Goal: Information Seeking & Learning: Learn about a topic

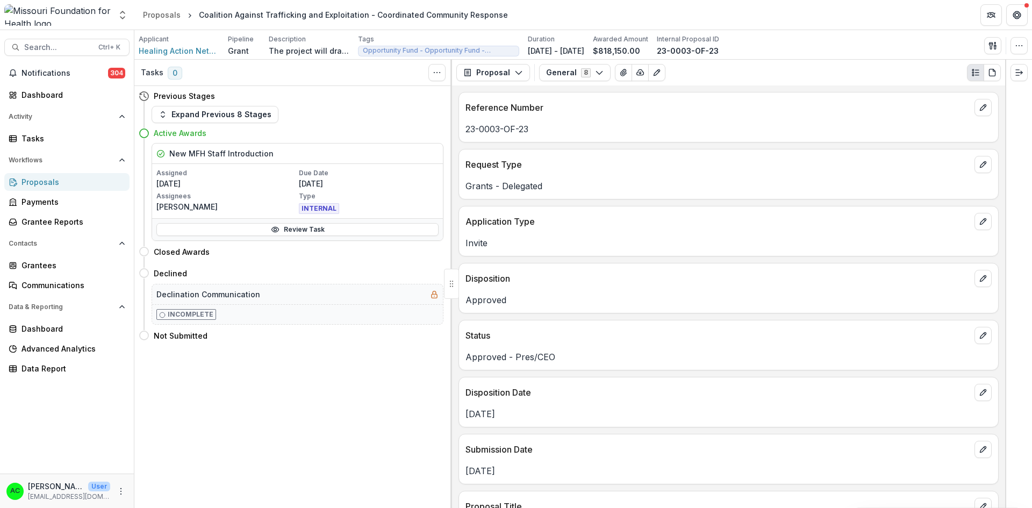
scroll to position [533, 0]
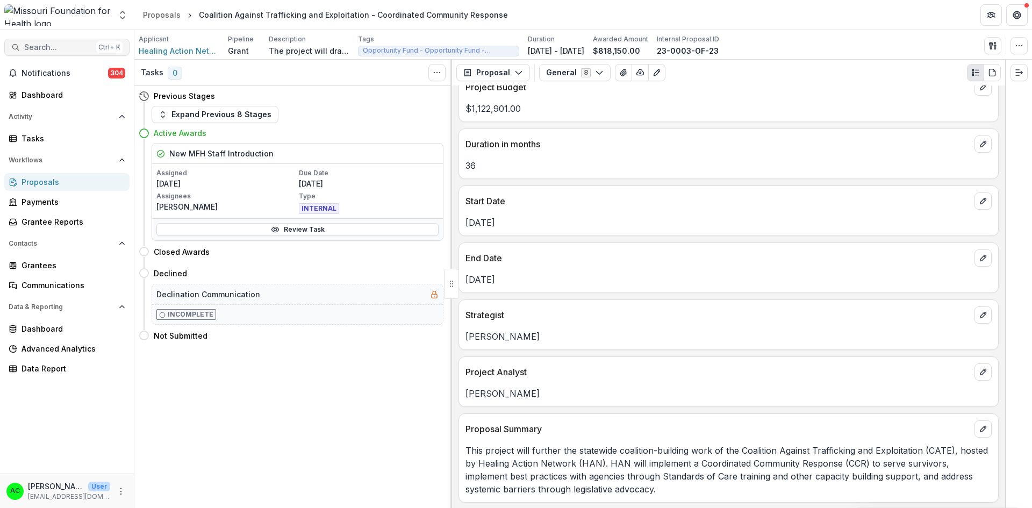
click at [66, 49] on span "Search..." at bounding box center [58, 47] width 68 height 9
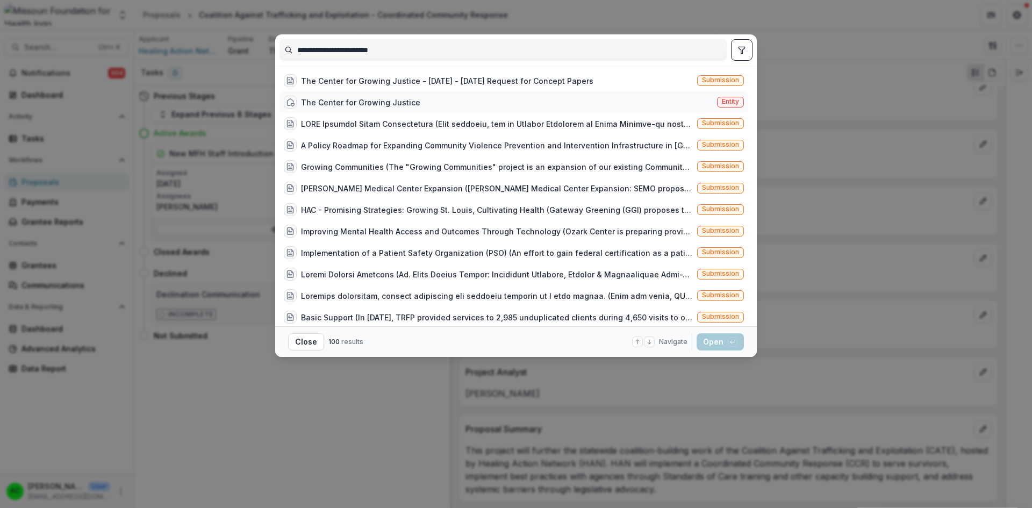
type input "**********"
click at [706, 104] on div "The Center for Growing Justice Entity" at bounding box center [513, 101] width 469 height 21
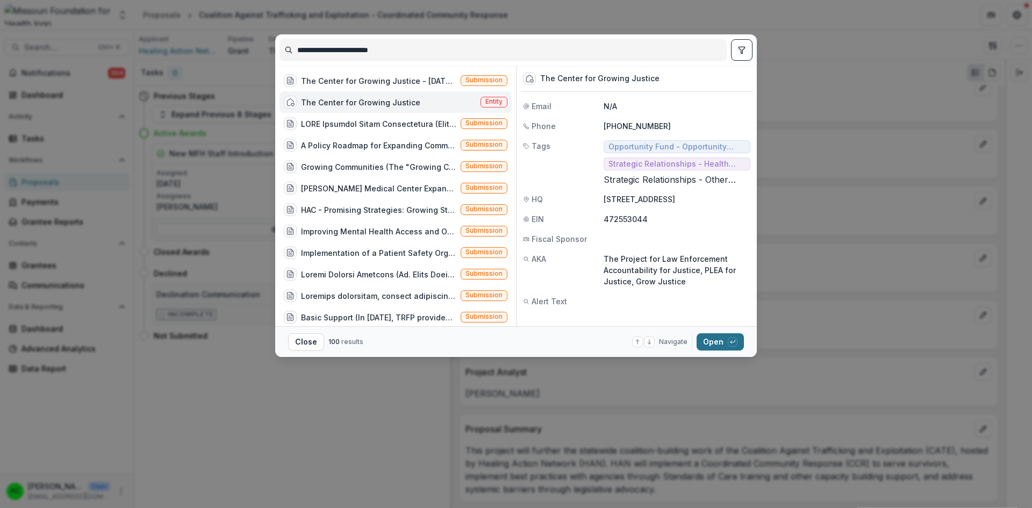
click at [713, 343] on button "Open with enter key" at bounding box center [720, 341] width 47 height 17
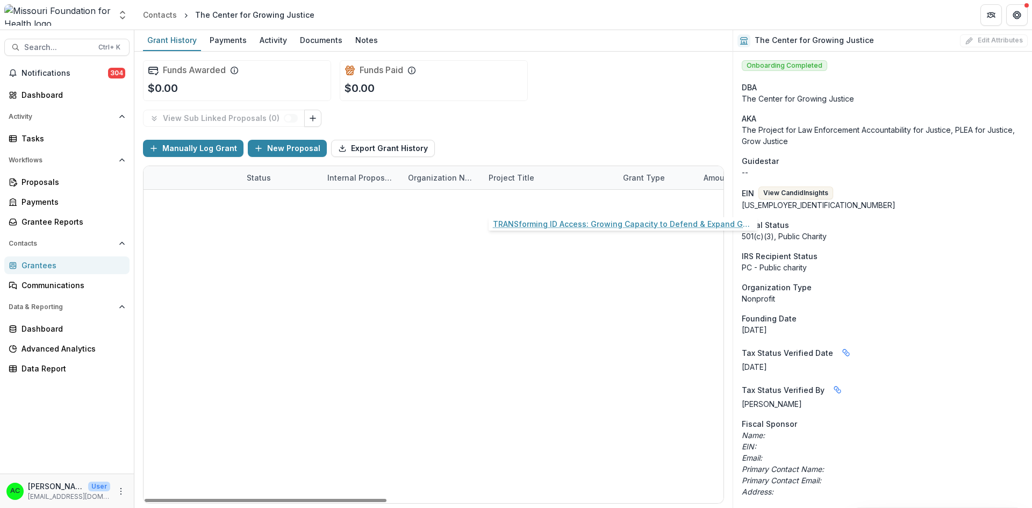
click at [545, 200] on link "TRANSforming ID Access: Growing Capacity to Defend & Expand Gender Marker Chang…" at bounding box center [549, 201] width 121 height 11
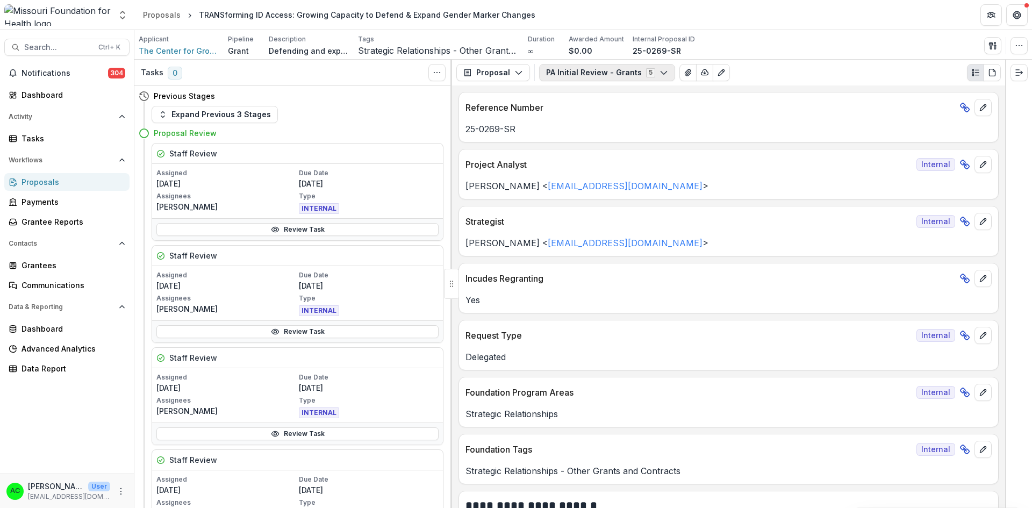
click at [577, 69] on button "PA Initial Review - Grants 5" at bounding box center [607, 72] width 136 height 17
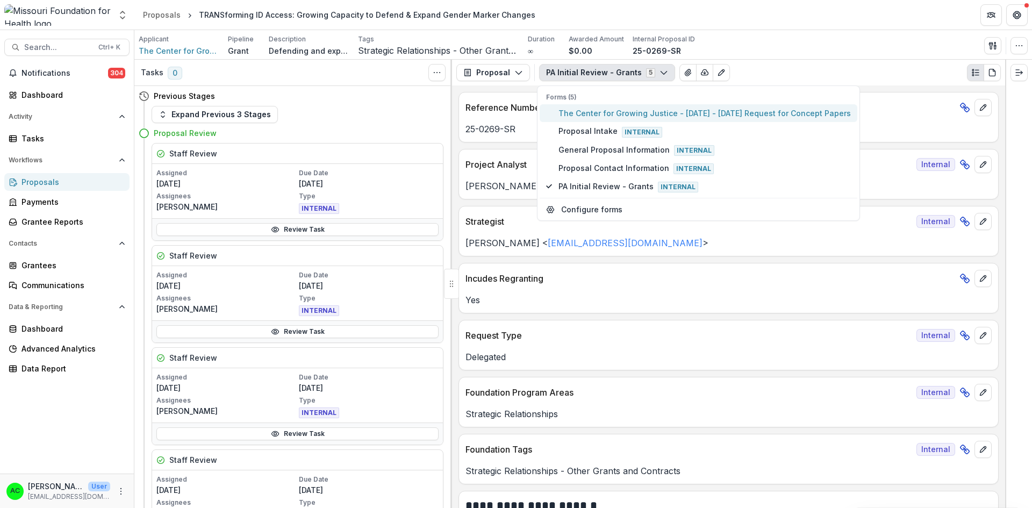
click at [606, 113] on span "The Center for Growing Justice - [DATE] - [DATE] Request for Concept Papers" at bounding box center [704, 112] width 292 height 11
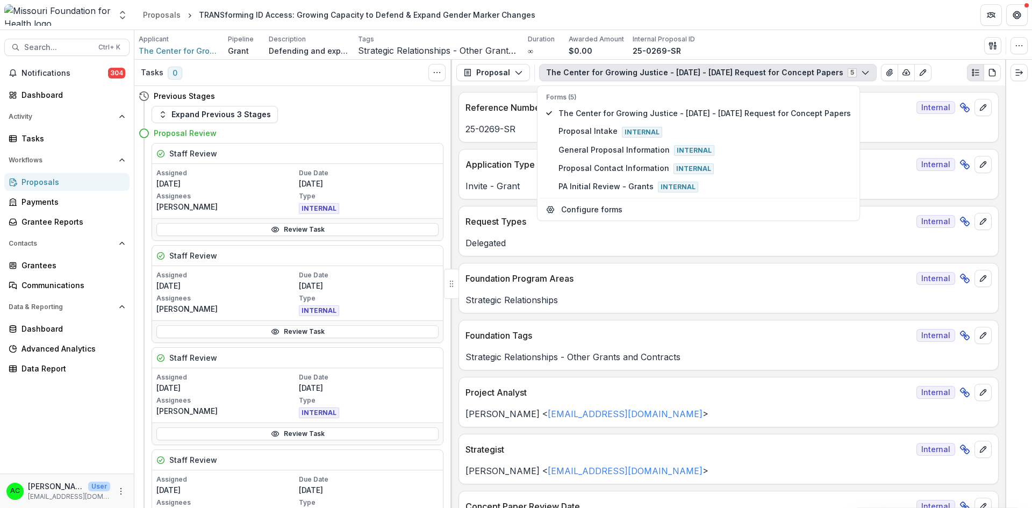
click at [786, 342] on p "Foundation Tags" at bounding box center [688, 335] width 447 height 13
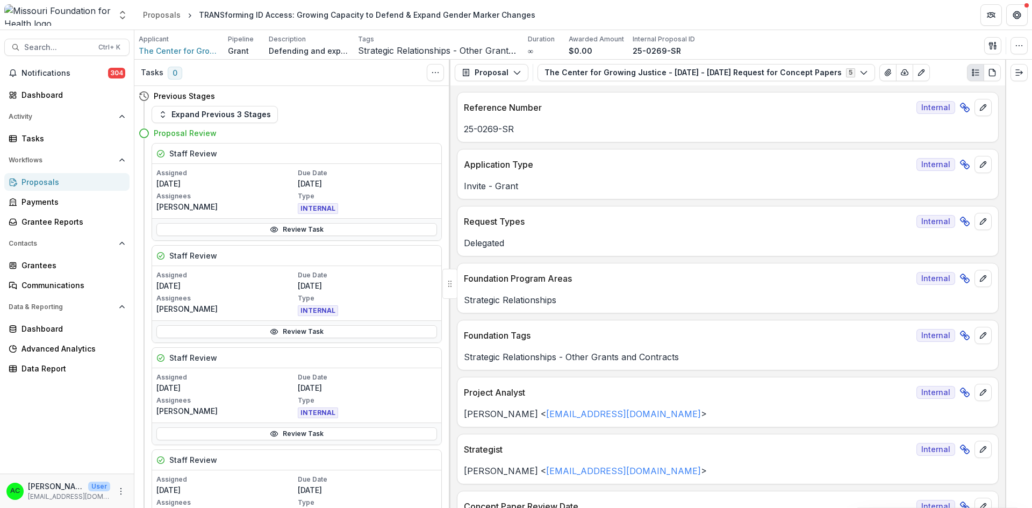
click at [449, 173] on div at bounding box center [450, 284] width 2 height 448
drag, startPoint x: 447, startPoint y: 170, endPoint x: 446, endPoint y: 191, distance: 21.5
click at [446, 191] on div "Previous Stages Expand Previous 3 Stages Proposal Review Staff Review Assigned …" at bounding box center [292, 297] width 316 height 422
click at [339, 335] on link "Review Task" at bounding box center [296, 331] width 281 height 13
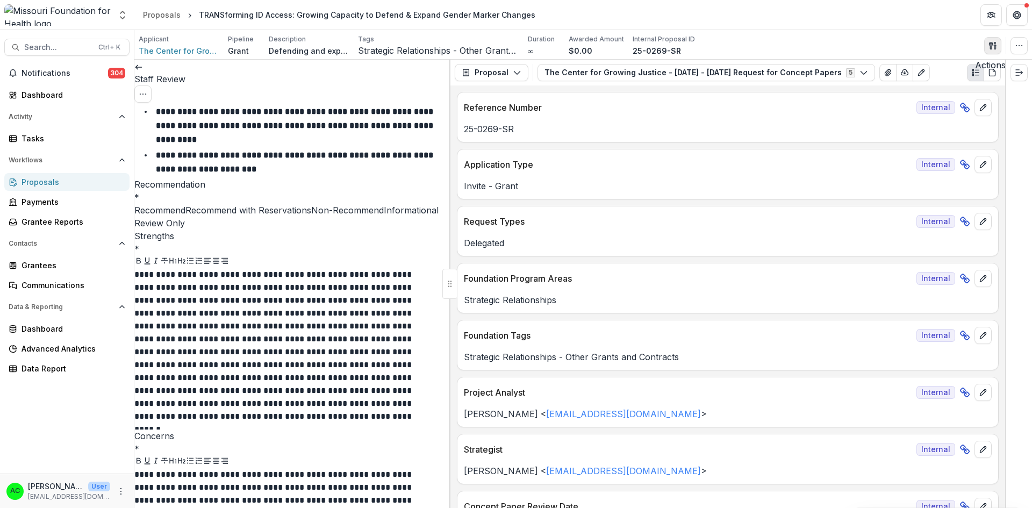
click at [993, 46] on icon "button" at bounding box center [992, 45] width 9 height 9
click at [944, 125] on button "View All Reviews" at bounding box center [941, 123] width 115 height 18
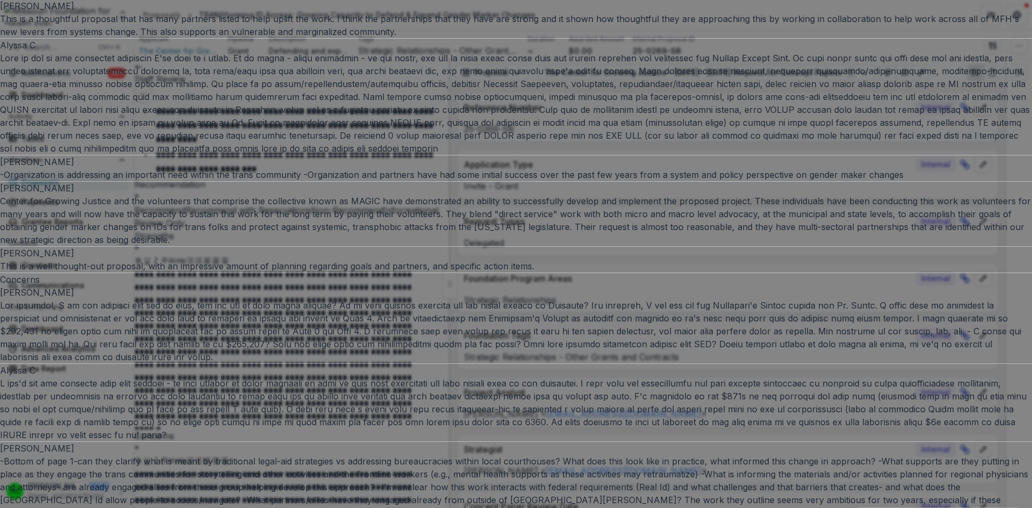
scroll to position [280, 0]
drag, startPoint x: 434, startPoint y: 130, endPoint x: 680, endPoint y: 210, distance: 258.7
click at [680, 210] on div "Text Block Grace K [PERSON_NAME] C [PERSON_NAME] S [PERSON_NAME] Recommendation…" at bounding box center [516, 314] width 1032 height 1110
copy div "[PERSON_NAME]"
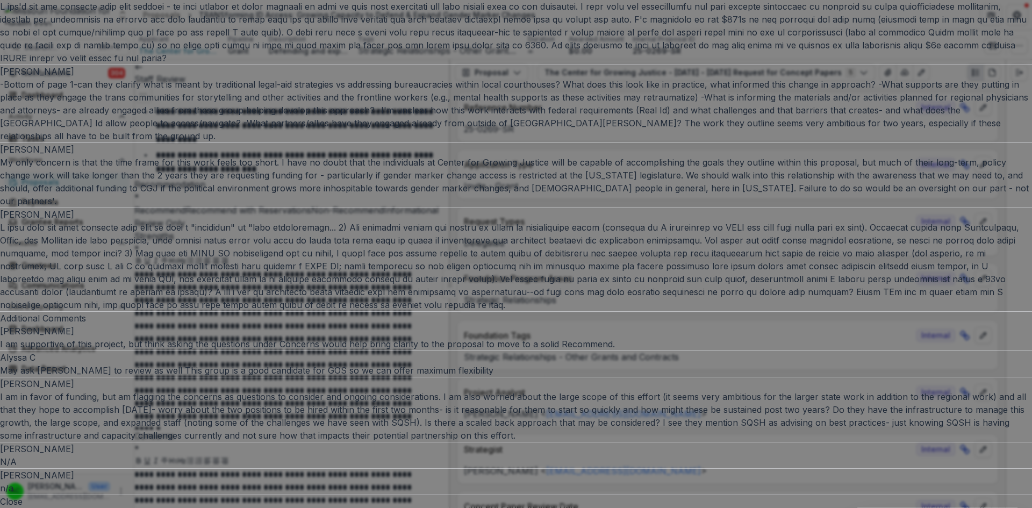
scroll to position [1130, 0]
drag, startPoint x: 435, startPoint y: 142, endPoint x: 684, endPoint y: 361, distance: 331.3
copy div "For partners, I am not familiar with all of them, but are any of them rural foc…"
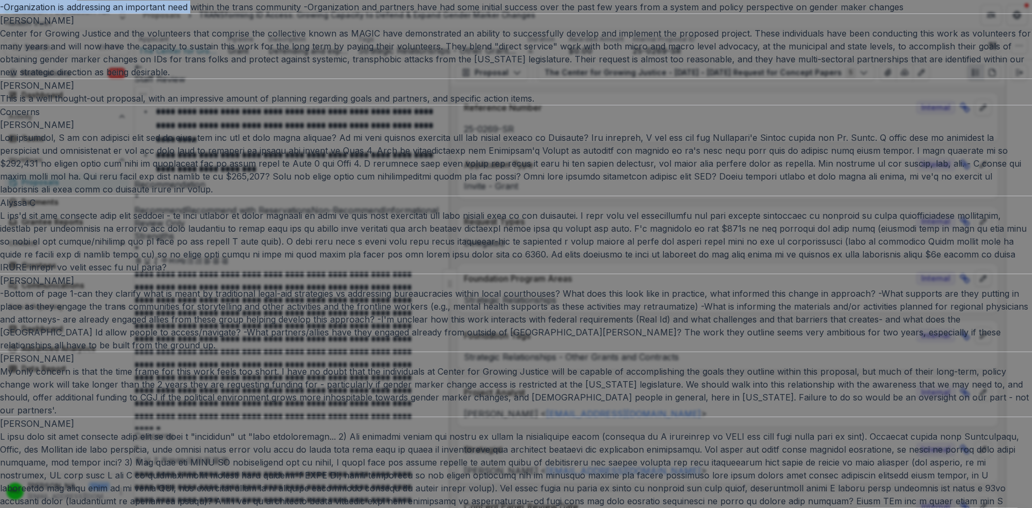
scroll to position [448, 0]
drag, startPoint x: 435, startPoint y: 201, endPoint x: 666, endPoint y: 463, distance: 349.2
copy div "This is one of the strongest proposals I've seen in a while. It is clear - whil…"
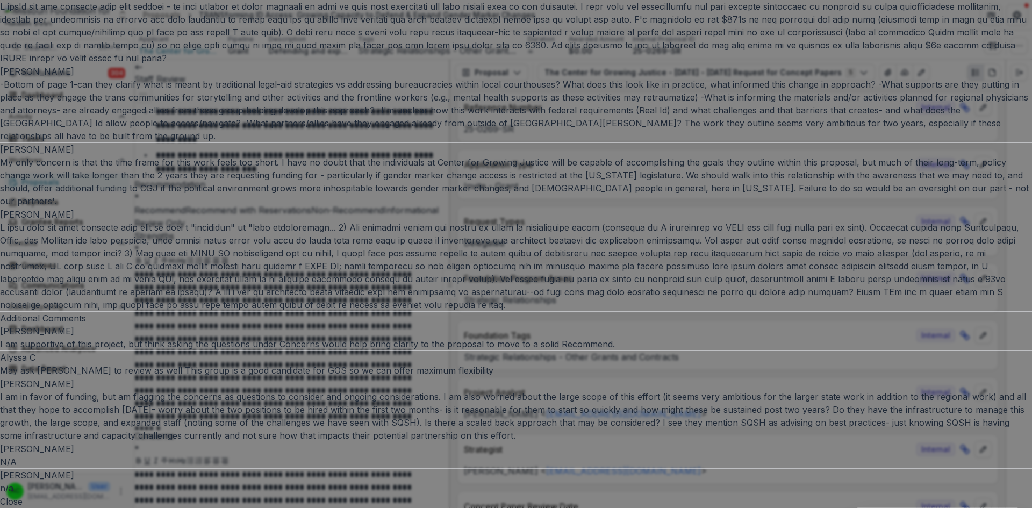
scroll to position [1368, 0]
drag, startPoint x: 434, startPoint y: 147, endPoint x: 500, endPoint y: 385, distance: 247.2
click at [500, 64] on div "Alyssa C" at bounding box center [516, 25] width 1032 height 77
copy div "I don't see any concerns with this project - my only concern is their capacity …"
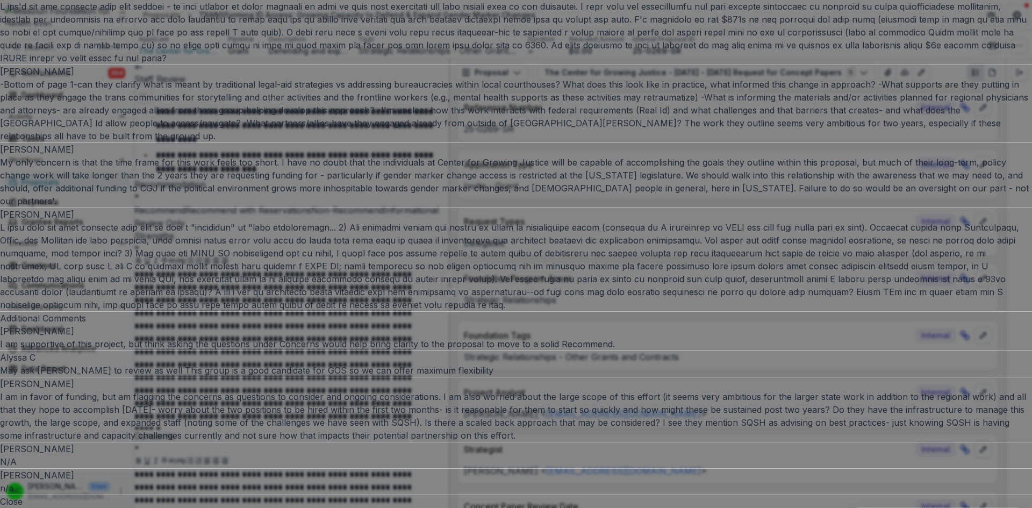
drag, startPoint x: 432, startPoint y: 213, endPoint x: 677, endPoint y: 255, distance: 249.2
copy div "-Organization is addressing an important need within the trans community -Organ…"
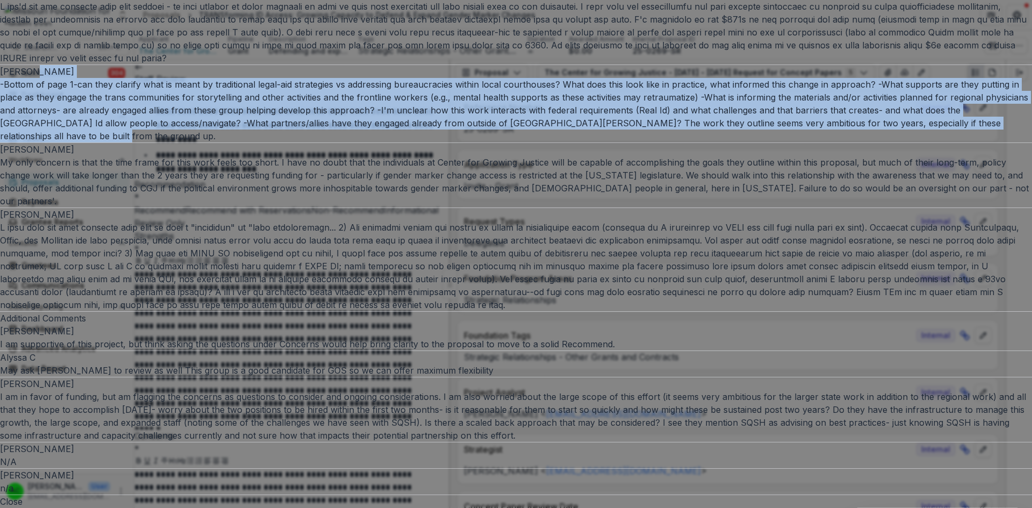
drag, startPoint x: 434, startPoint y: 143, endPoint x: 575, endPoint y: 380, distance: 275.7
click at [575, 142] on div "[PERSON_NAME] L -Bottom of page 1-can they clarify what is meant by traditional…" at bounding box center [516, 103] width 1032 height 77
copy div "-Bottom of page 1-can they clarify what is meant by traditional legal-aid strat…"
drag, startPoint x: 434, startPoint y: 199, endPoint x: 582, endPoint y: 396, distance: 246.5
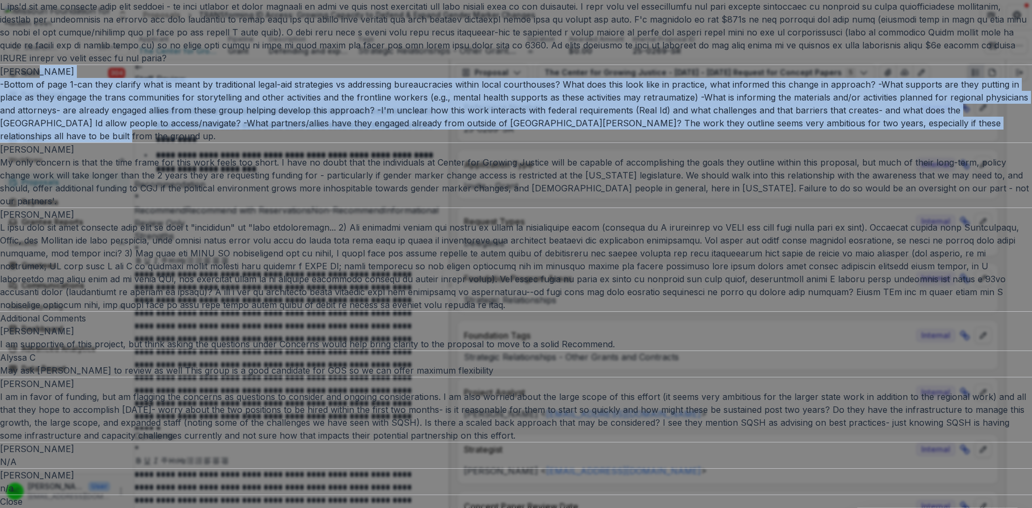
click at [582, 396] on div "[PERSON_NAME] am in favor of funding, but am flagging the concerns as questions…" at bounding box center [516, 409] width 1032 height 64
copy div "I am in favor of funding, but am flagging the concerns as questions to consider…"
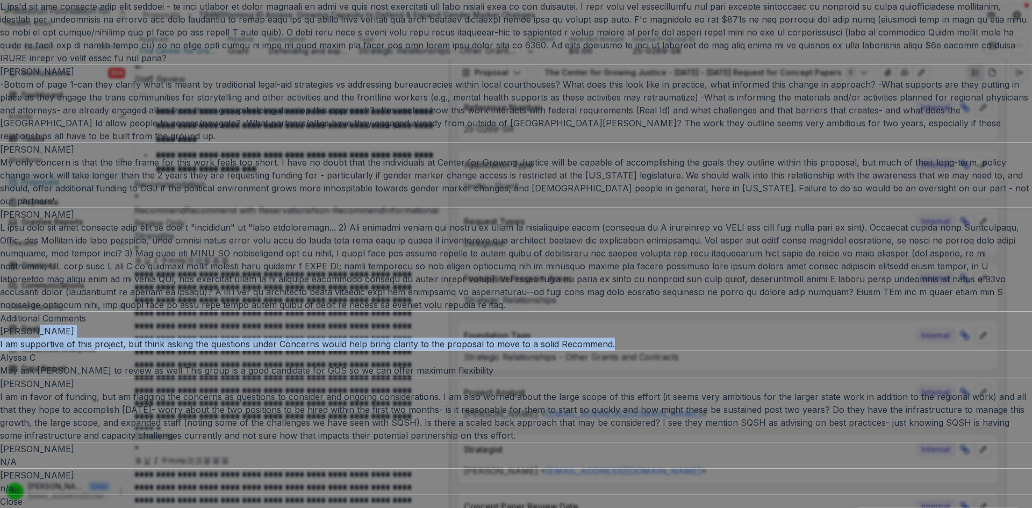
drag, startPoint x: 434, startPoint y: 110, endPoint x: 618, endPoint y: 137, distance: 185.8
click at [618, 325] on div "[PERSON_NAME] am supportive of this project, but think asking the questions und…" at bounding box center [516, 338] width 1032 height 26
copy div "I am supportive of this project, but think asking the questions under Concerns …"
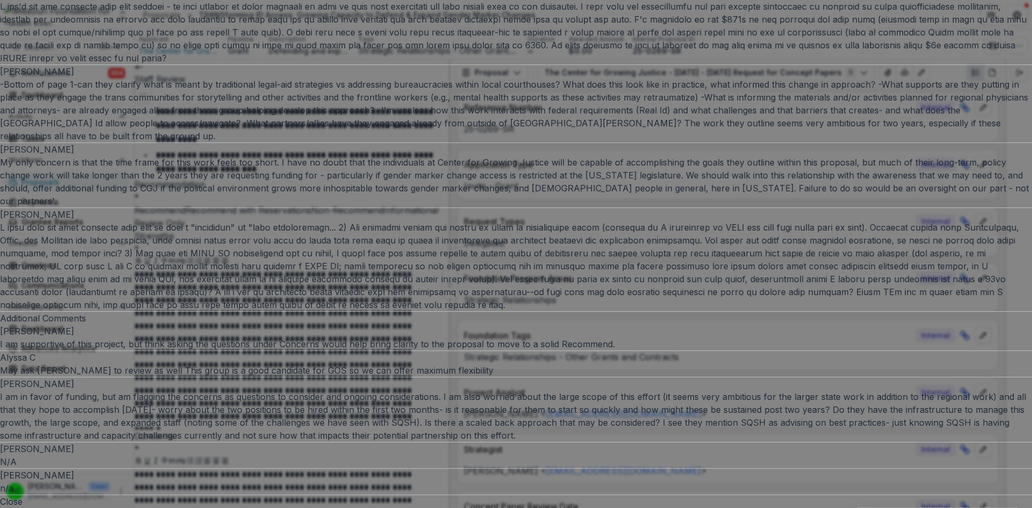
drag, startPoint x: 528, startPoint y: 348, endPoint x: 429, endPoint y: 319, distance: 103.2
copy div "This is a well thought-out proposal, with an impressive amount of planning rega…"
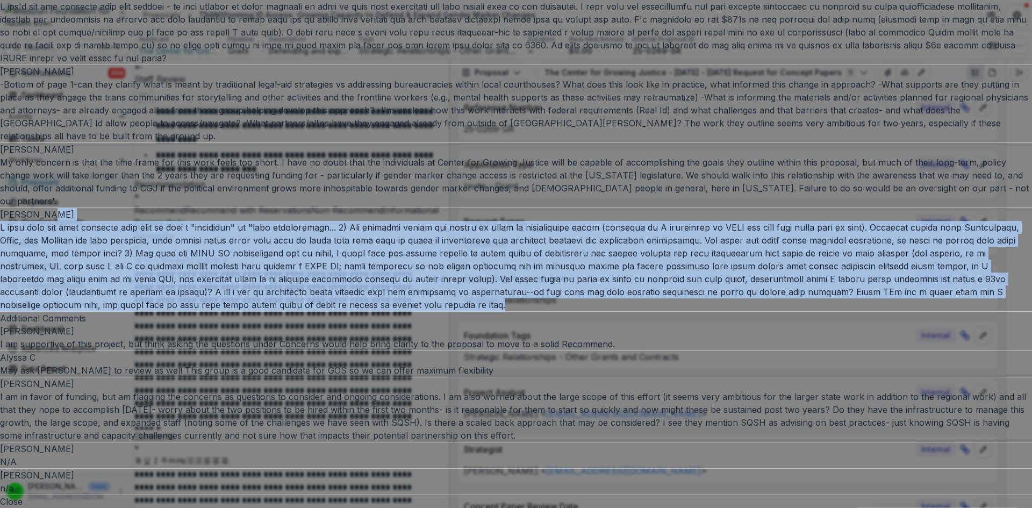
drag, startPoint x: 433, startPoint y: 84, endPoint x: 609, endPoint y: 450, distance: 406.0
click at [609, 311] on div "[PERSON_NAME]" at bounding box center [516, 259] width 1032 height 103
copy div "I only have two main concerns that took me from a "recommend" to "with reservat…"
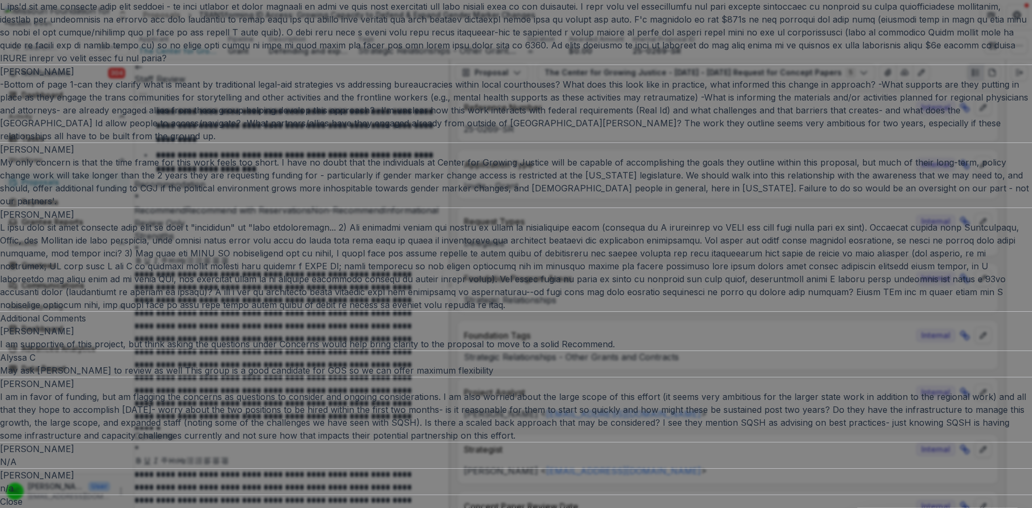
drag, startPoint x: 436, startPoint y: 189, endPoint x: 486, endPoint y: 365, distance: 182.9
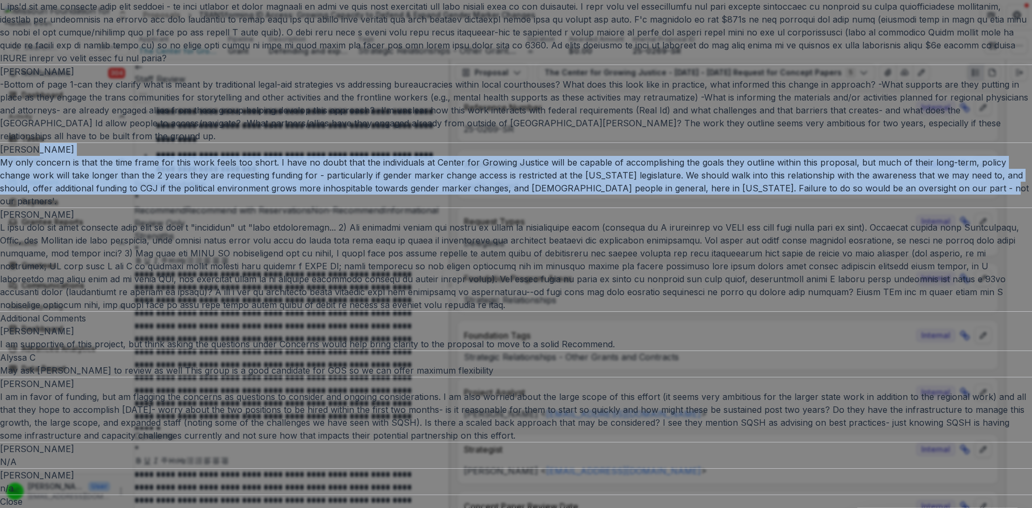
drag, startPoint x: 434, startPoint y: 225, endPoint x: 670, endPoint y: 384, distance: 283.8
click at [670, 207] on div "[PERSON_NAME] S My only concern is that the time frame for this work feels too …" at bounding box center [516, 175] width 1032 height 64
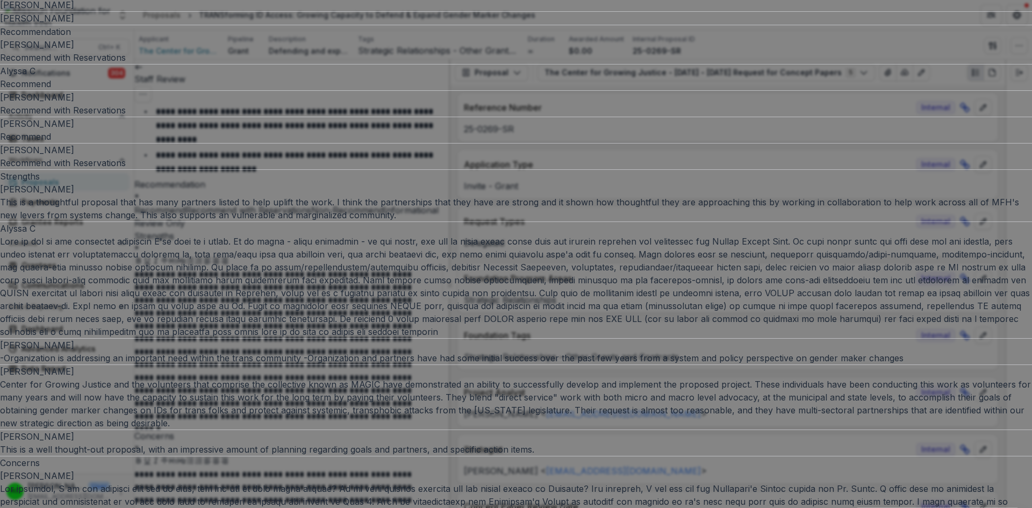
scroll to position [0, 0]
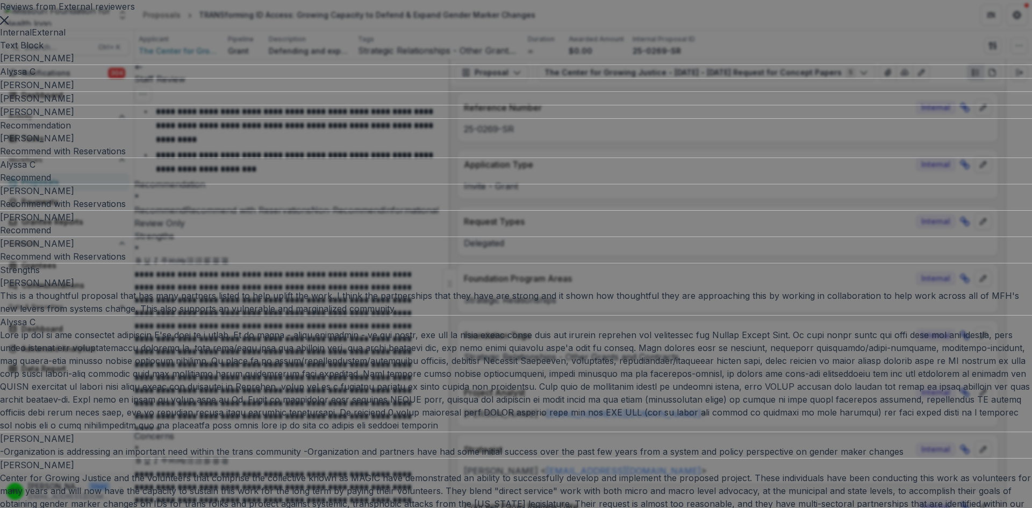
click at [9, 26] on button "Close" at bounding box center [4, 19] width 9 height 13
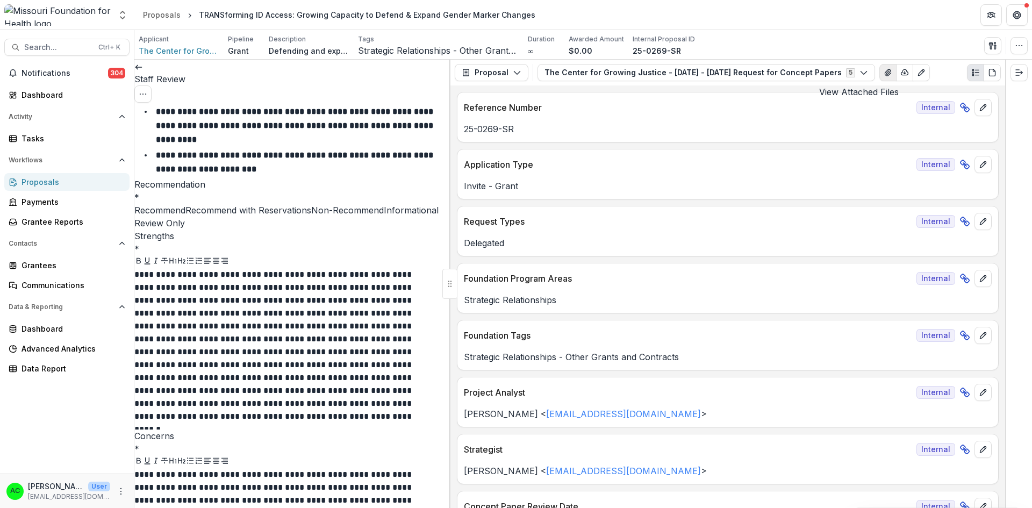
click at [884, 71] on icon "View Attached Files" at bounding box center [888, 72] width 9 height 9
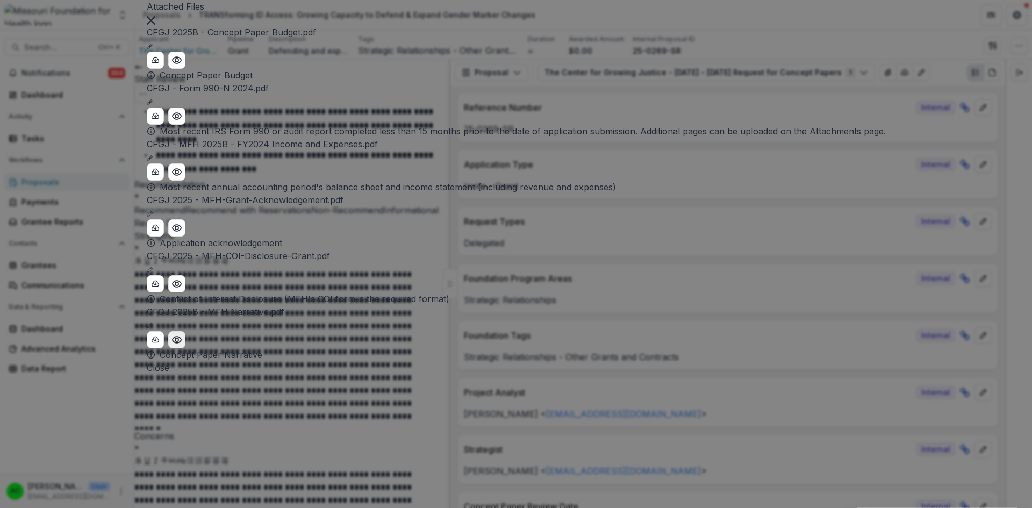
click at [182, 345] on icon "Preview CFGJ 2025B - MFH Narrative.pdf" at bounding box center [176, 339] width 11 height 11
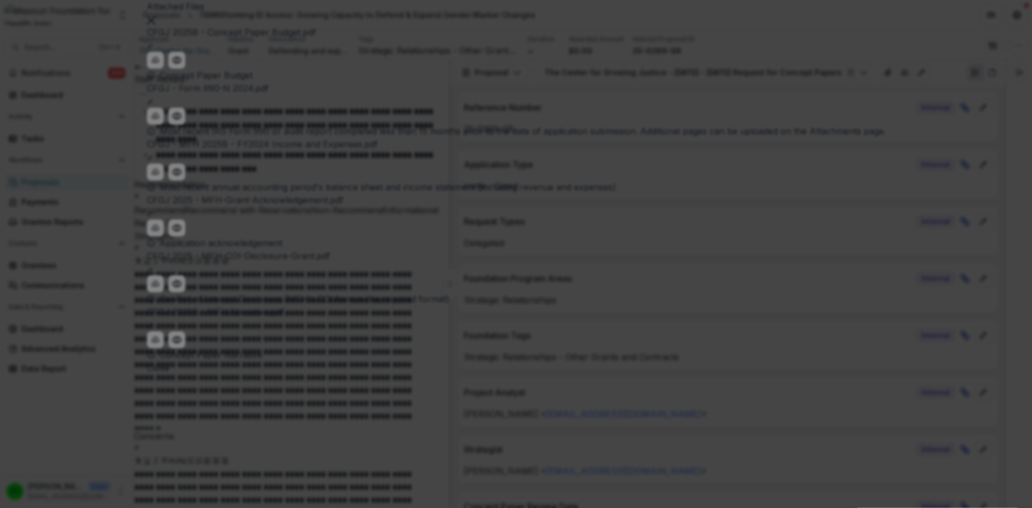
click at [9, 507] on button "Close" at bounding box center [4, 514] width 9 height 13
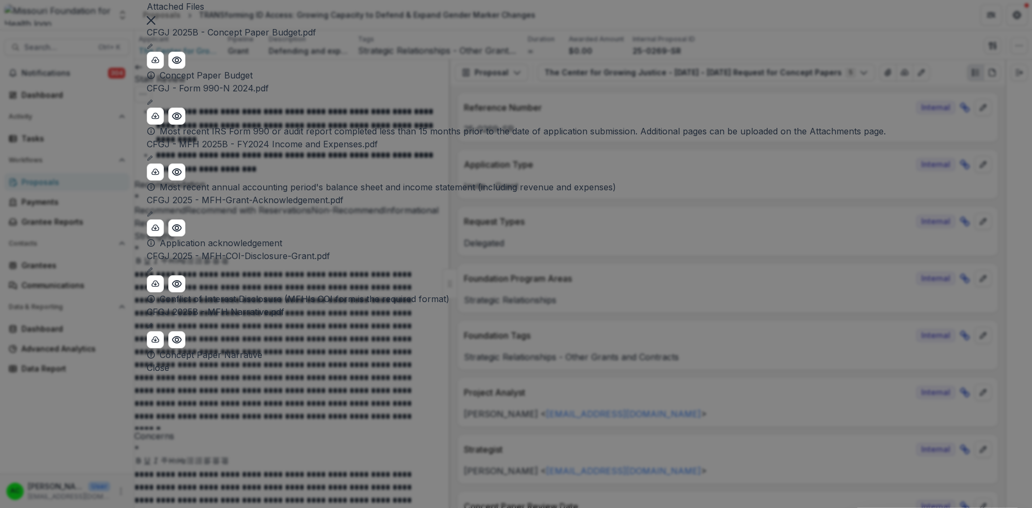
click at [155, 25] on icon "Close" at bounding box center [151, 20] width 9 height 9
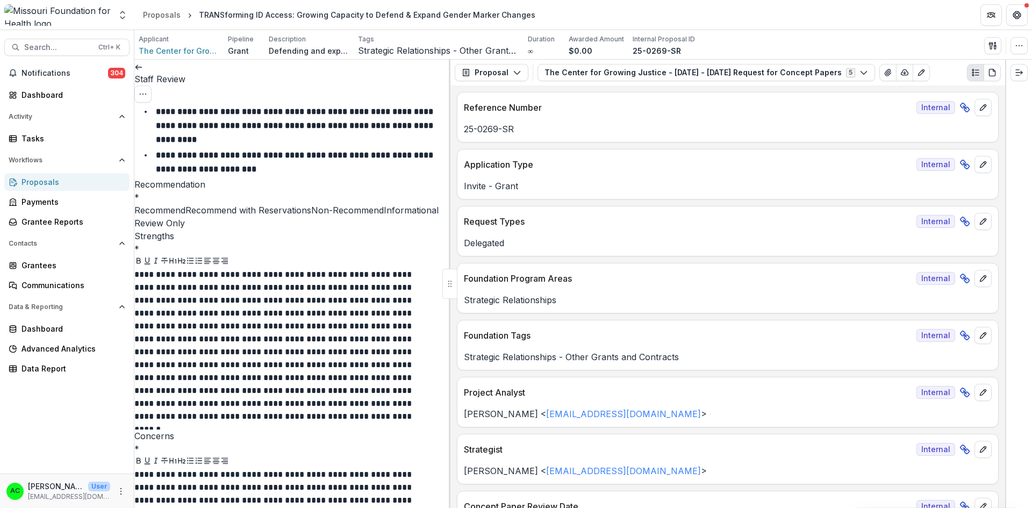
click at [143, 69] on icon at bounding box center [138, 67] width 9 height 9
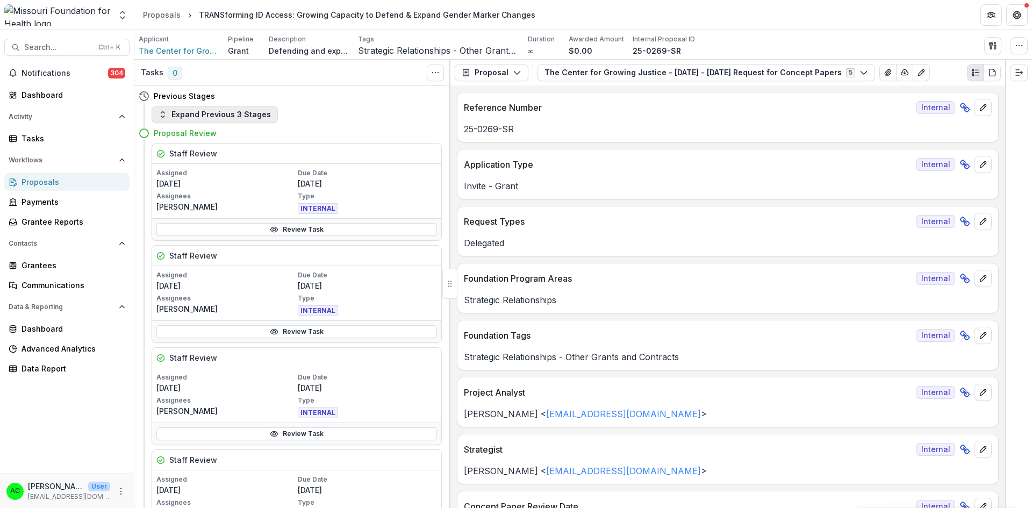
click at [255, 115] on button "Expand Previous 3 Stages" at bounding box center [215, 114] width 126 height 17
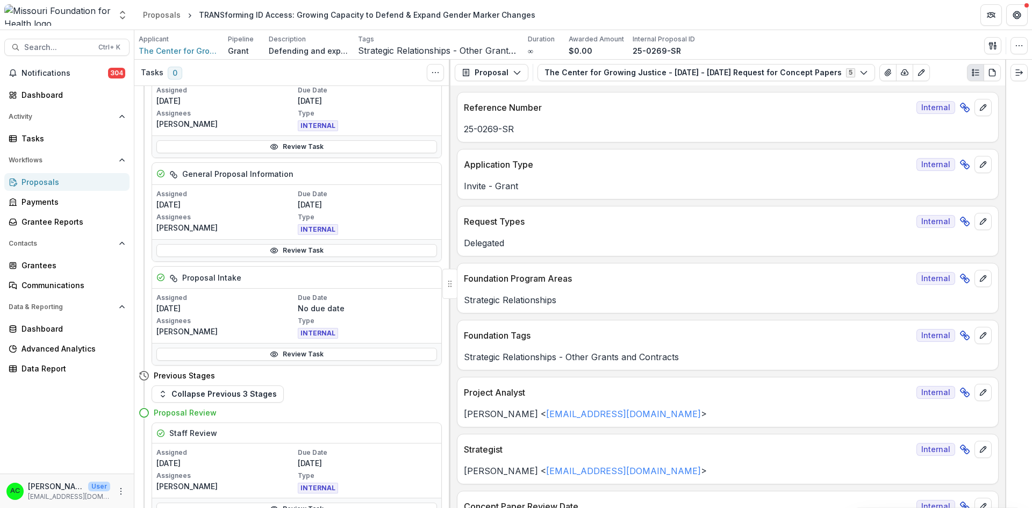
scroll to position [726, 0]
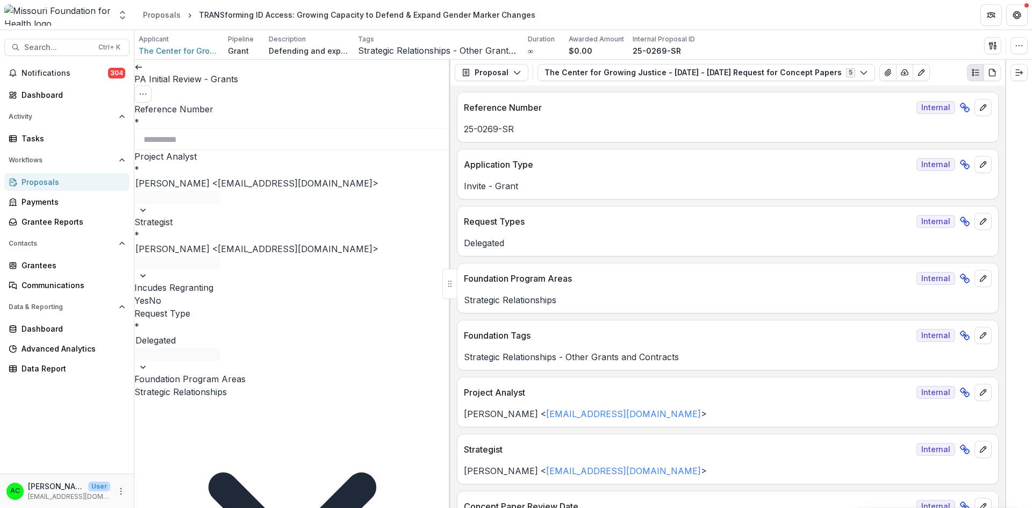
click at [449, 131] on div at bounding box center [450, 284] width 2 height 448
click at [143, 71] on icon at bounding box center [138, 67] width 9 height 9
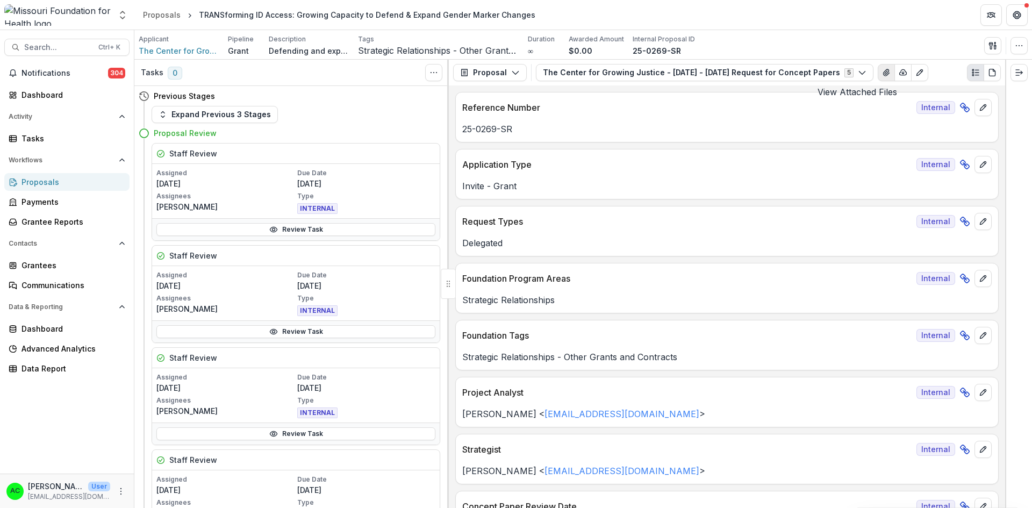
click at [882, 72] on icon "View Attached Files" at bounding box center [886, 72] width 9 height 9
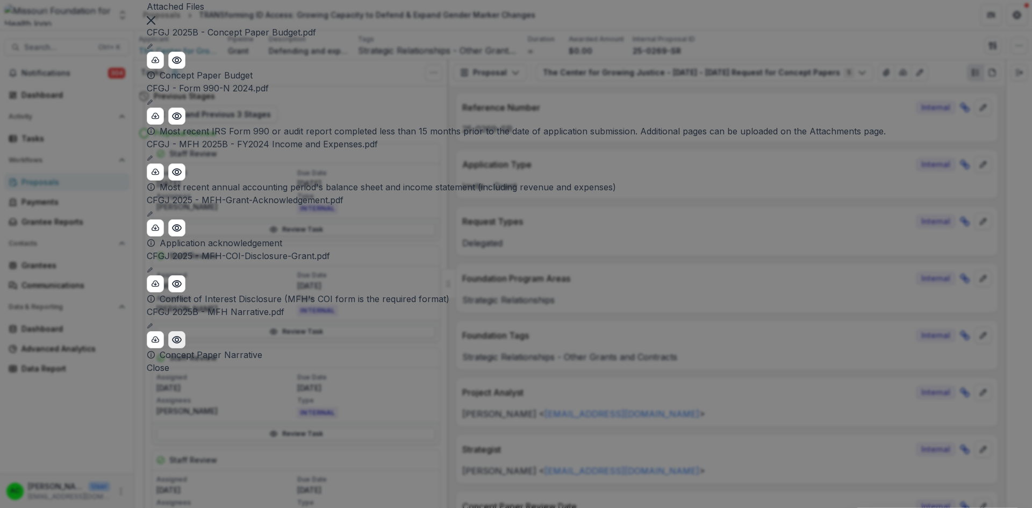
click at [181, 343] on icon "Preview CFGJ 2025B - MFH Narrative.pdf" at bounding box center [176, 339] width 9 height 6
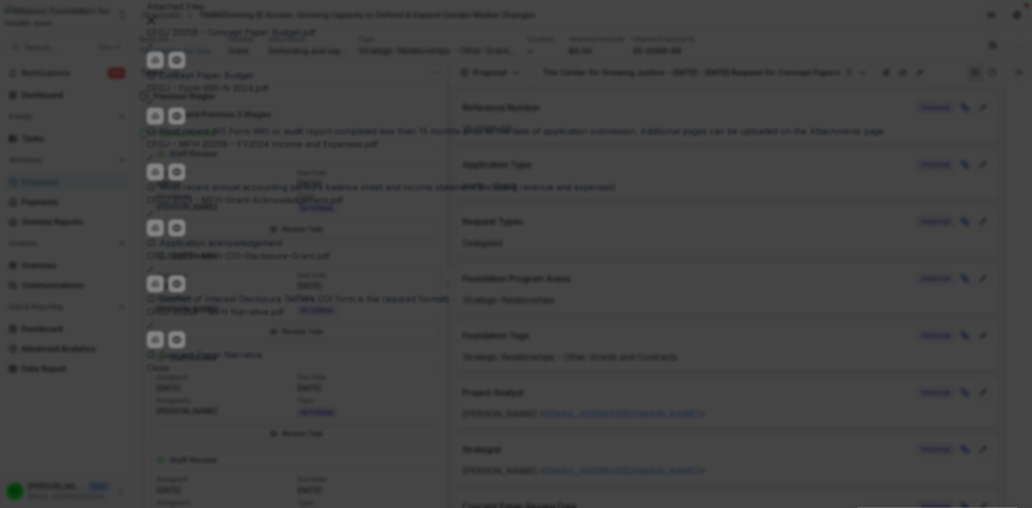
click at [9, 507] on icon "Close" at bounding box center [4, 515] width 9 height 9
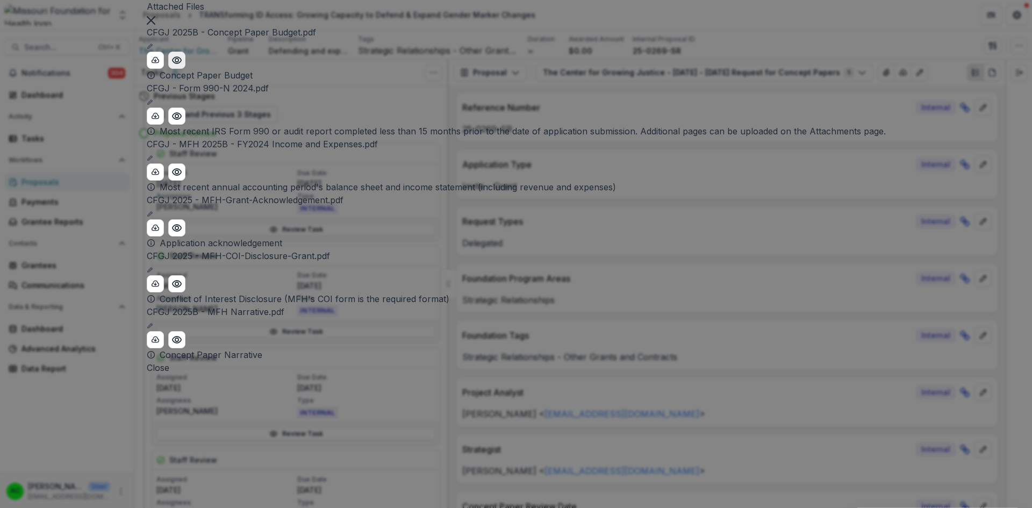
click at [182, 66] on icon "Preview CFGJ 2025B - Concept Paper Budget.pdf" at bounding box center [176, 60] width 11 height 11
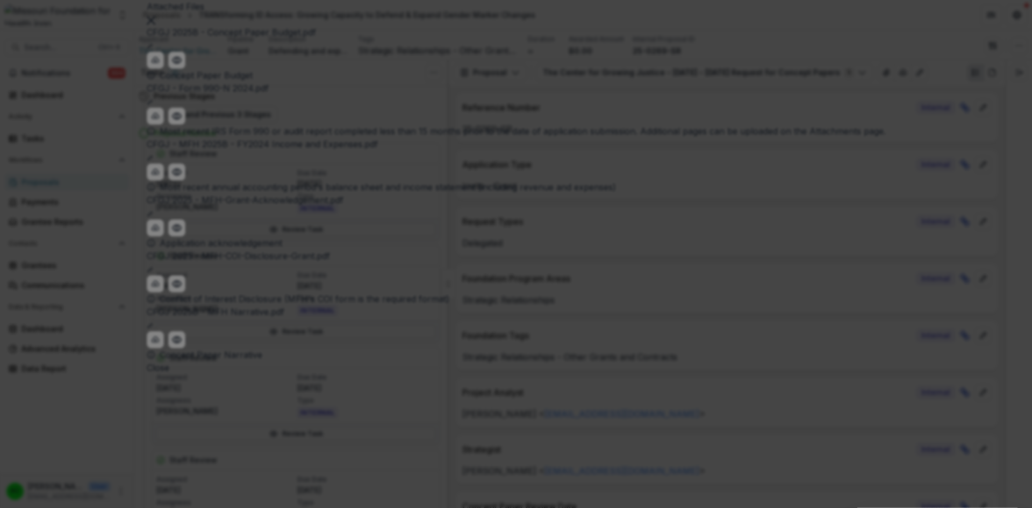
click at [9, 507] on icon "Close" at bounding box center [4, 515] width 9 height 9
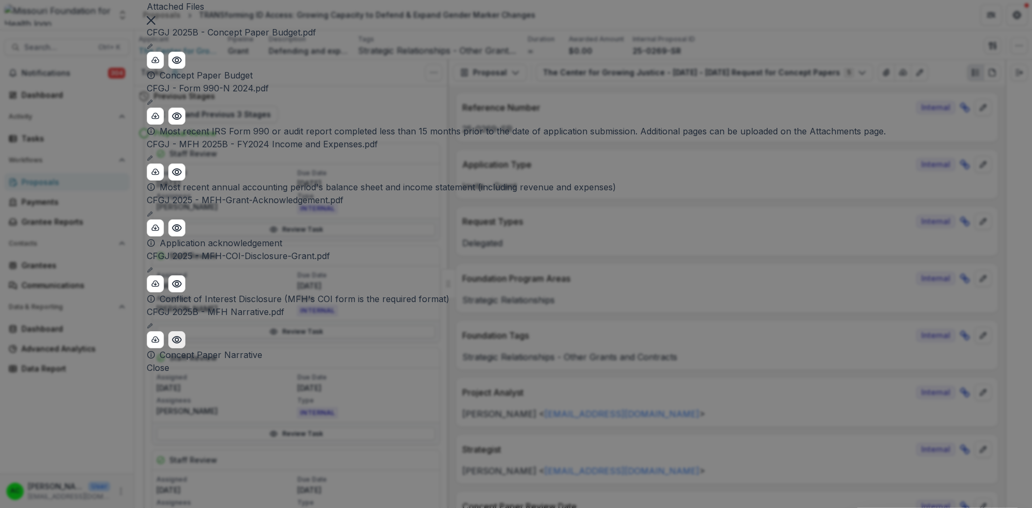
click at [182, 345] on icon "Preview CFGJ 2025B - MFH Narrative.pdf" at bounding box center [176, 339] width 11 height 11
